Goal: Task Accomplishment & Management: Complete application form

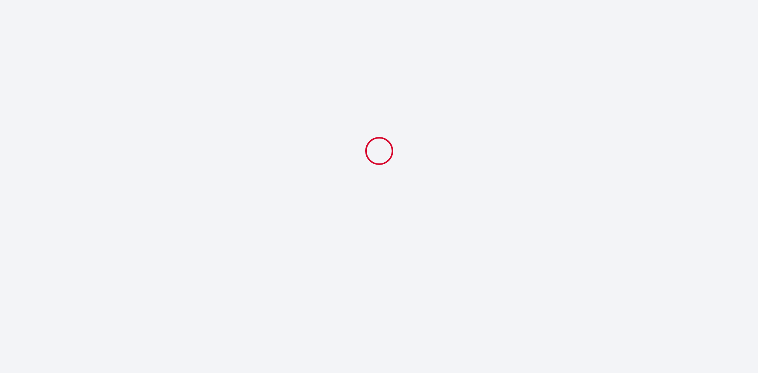
select select
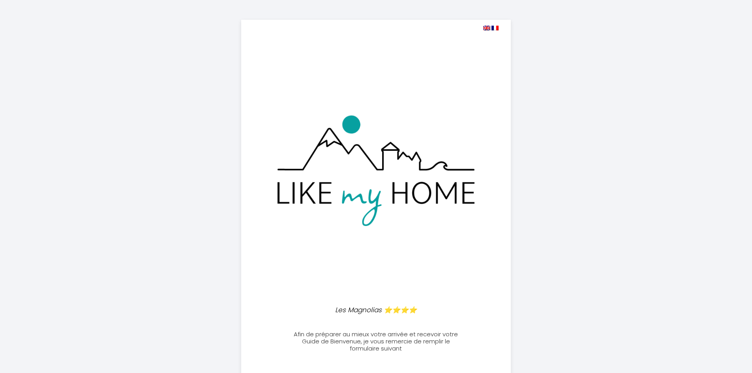
click at [486, 29] on img at bounding box center [486, 28] width 7 height 5
select select
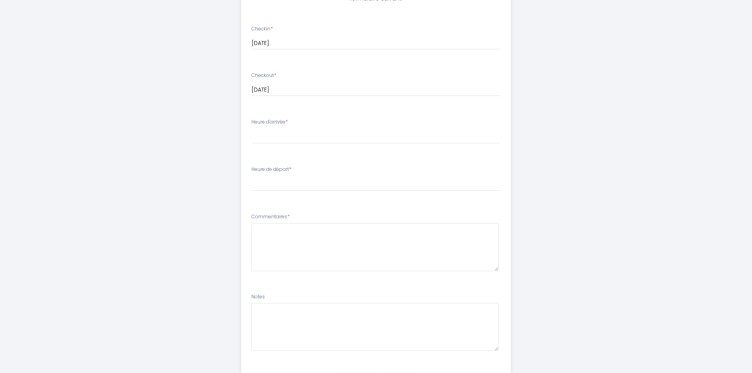
scroll to position [396, 0]
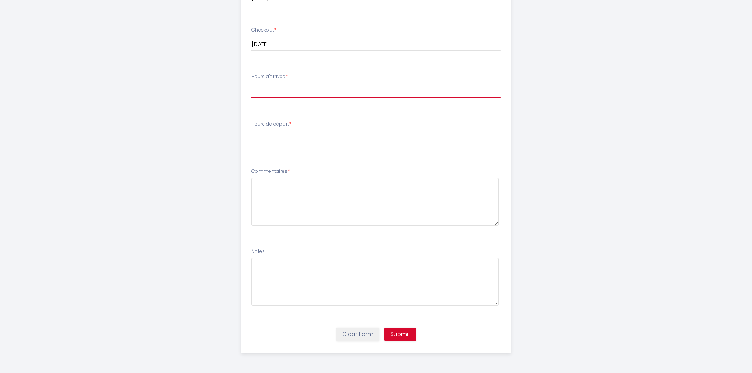
click at [291, 93] on select "17:00 17:30 18:00 18:30 19:00 19:30 20:00 20:30 21:00 21:30 22:00 22:30 23:00 2…" at bounding box center [375, 90] width 249 height 15
select select "17:00"
click at [251, 83] on select "17:00 17:30 18:00 18:30 19:00 19:30 20:00 20:30 21:00 21:30 22:00 22:30 23:00 2…" at bounding box center [375, 90] width 249 height 15
click at [305, 138] on select "00:00 00:30 01:00 01:30 02:00 02:30 03:00 03:30 04:00 04:30 05:00 05:30 06:00 0…" at bounding box center [375, 138] width 249 height 15
select select "10:00"
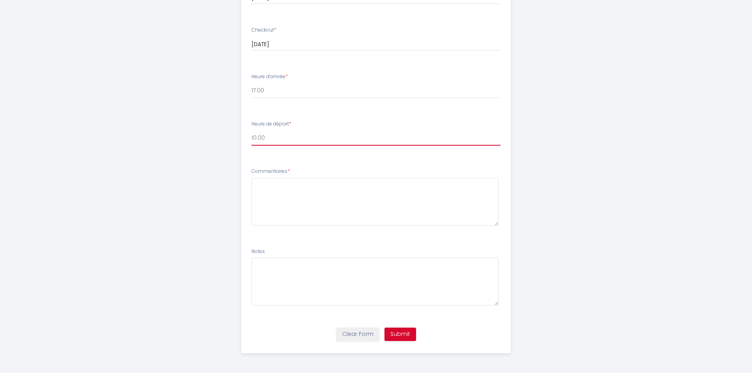
click at [251, 131] on select "00:00 00:30 01:00 01:30 02:00 02:30 03:00 03:30 04:00 04:30 05:00 05:30 06:00 0…" at bounding box center [375, 138] width 249 height 15
click at [296, 193] on textarea at bounding box center [374, 202] width 247 height 48
type textarea "Hi, our train arrives around 16h to Annecy."
click at [403, 335] on button "Submit" at bounding box center [400, 334] width 32 height 13
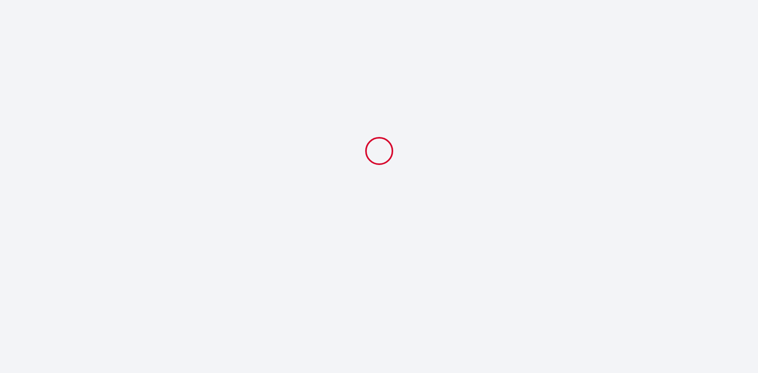
select select "10:00"
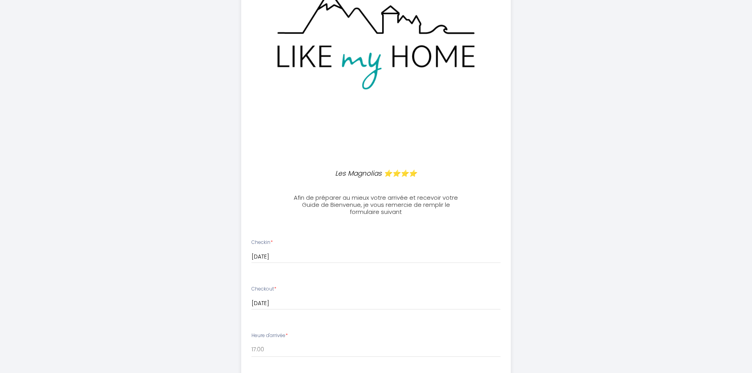
scroll to position [158, 0]
